Goal: Information Seeking & Learning: Learn about a topic

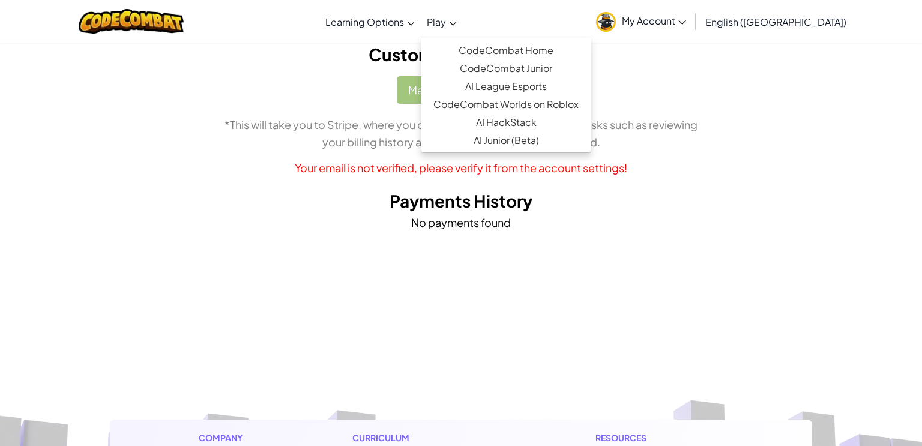
click at [446, 19] on span "Play" at bounding box center [436, 22] width 19 height 13
click at [514, 43] on link "CodeCombat Home" at bounding box center [505, 50] width 169 height 18
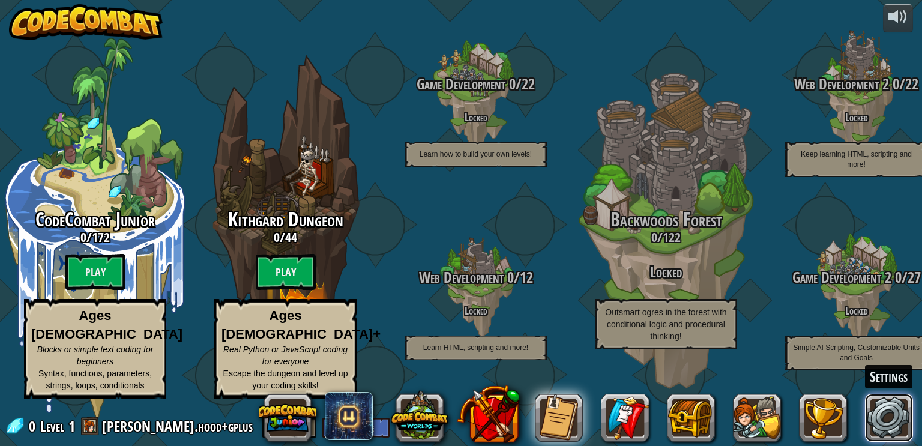
click at [876, 418] on link at bounding box center [889, 418] width 48 height 48
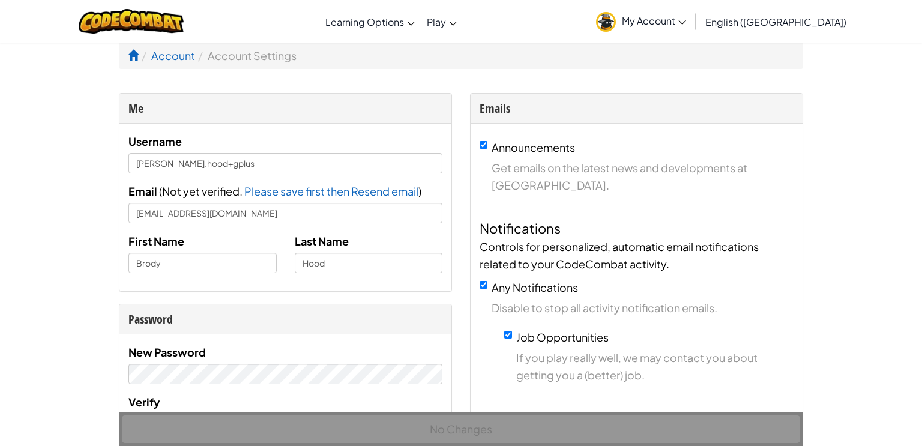
click at [686, 20] on span "My Account" at bounding box center [654, 20] width 64 height 13
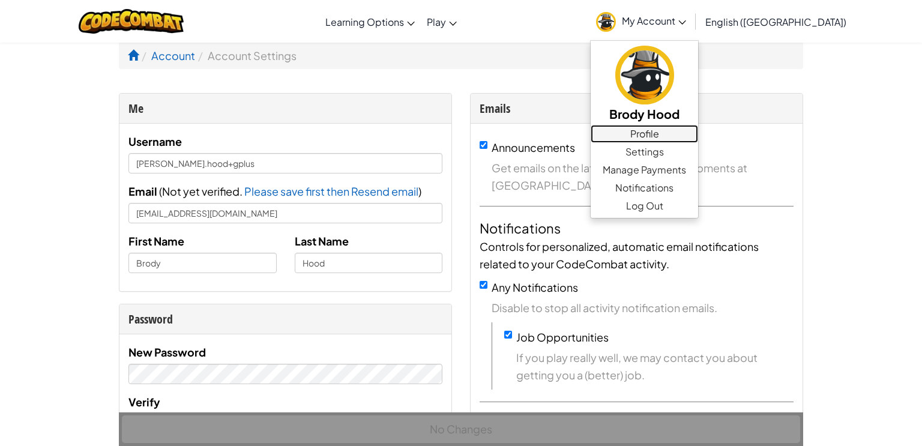
click at [697, 127] on link "Profile" at bounding box center [644, 134] width 107 height 18
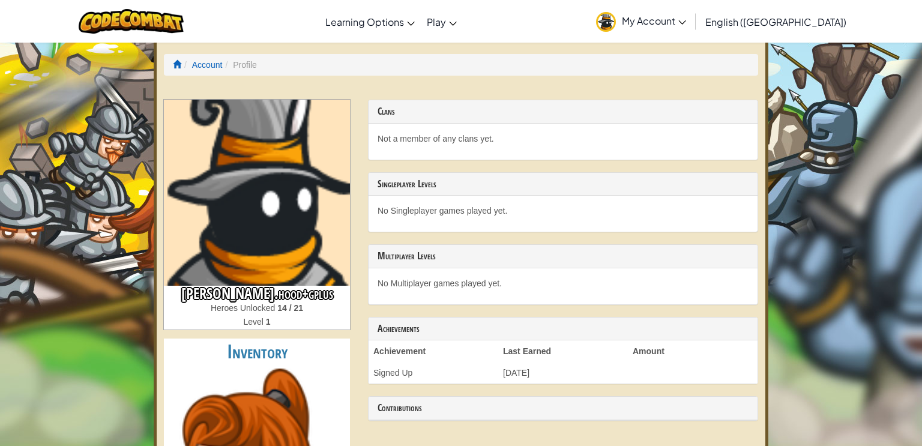
click at [435, 100] on div "Clans Not a member of any clans yet." at bounding box center [563, 130] width 390 height 61
click at [179, 62] on span at bounding box center [177, 64] width 8 height 8
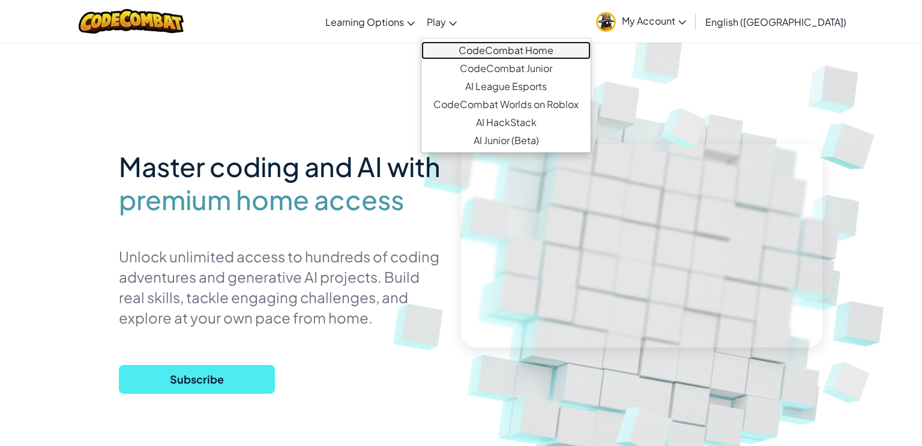
click at [495, 42] on link "CodeCombat Home" at bounding box center [505, 50] width 169 height 18
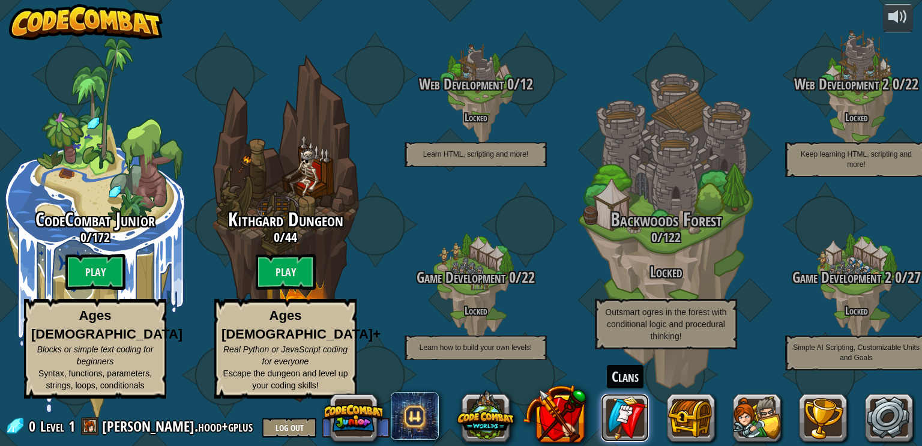
click at [609, 409] on link at bounding box center [625, 418] width 48 height 48
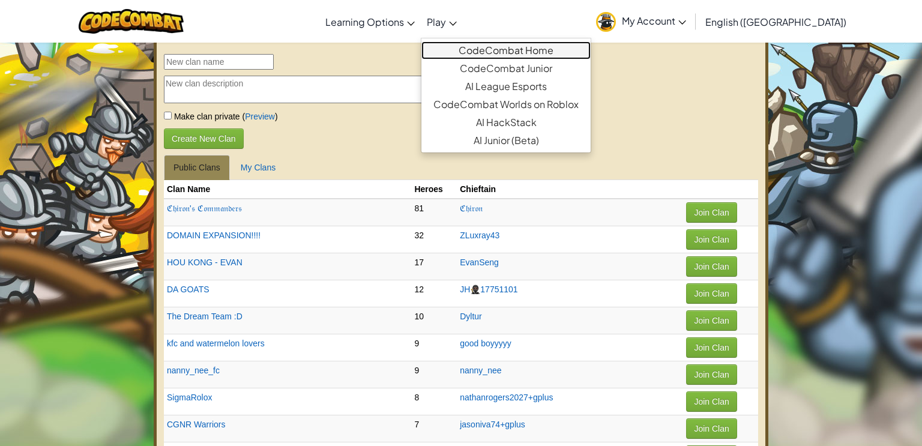
click at [496, 50] on link "CodeCombat Home" at bounding box center [505, 50] width 169 height 18
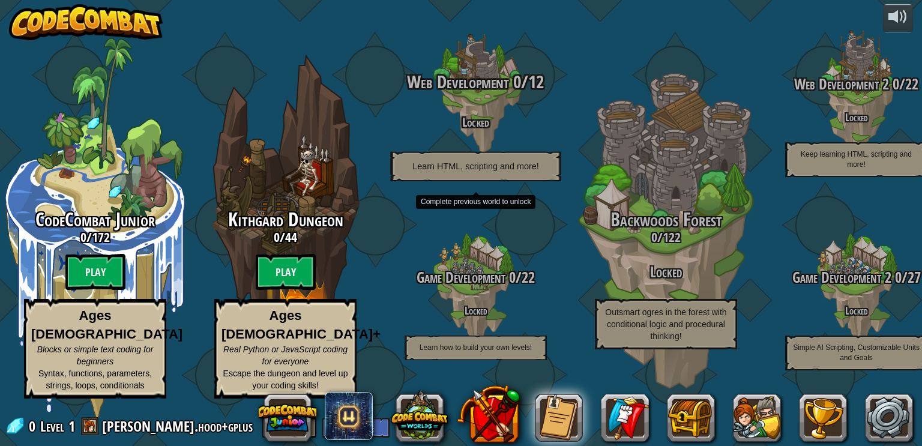
click at [504, 108] on div "Web Development 0 / 12 Locked Learn HTML, scripting and more!" at bounding box center [475, 126] width 228 height 109
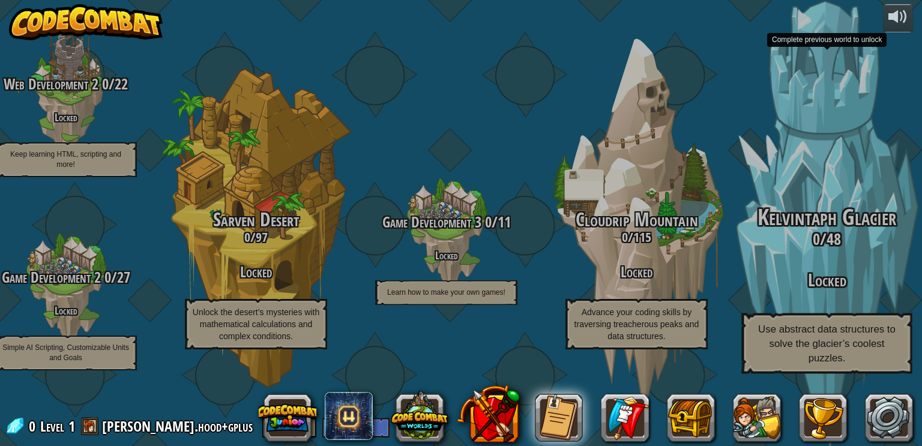
click at [841, 233] on span "Kelvintaph Glacier" at bounding box center [827, 217] width 139 height 31
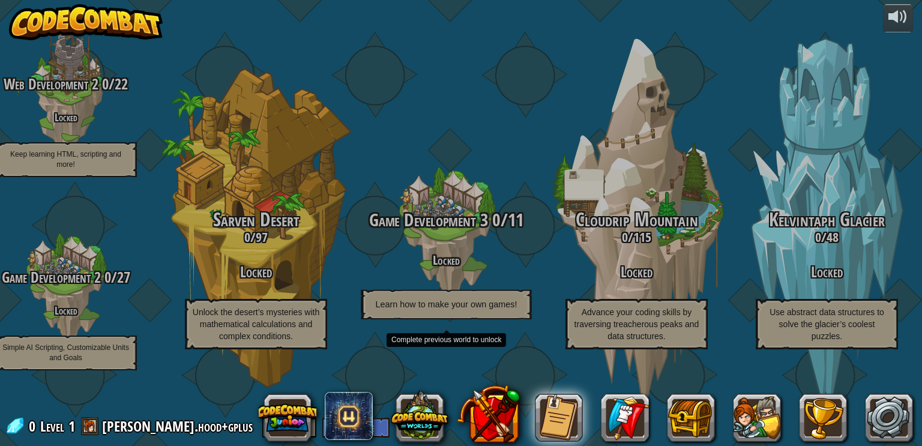
click at [459, 213] on div at bounding box center [446, 233] width 114 height 228
